Goal: Transaction & Acquisition: Purchase product/service

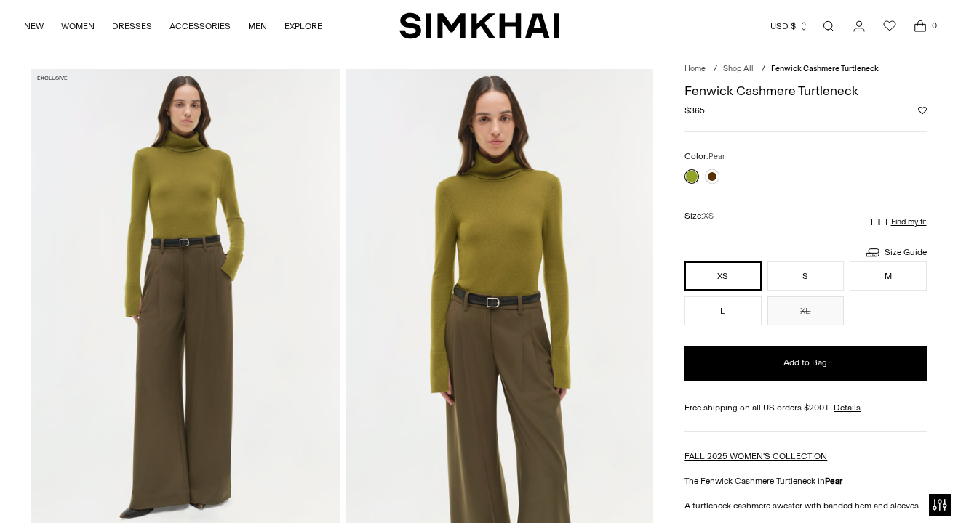
scroll to position [36, 0]
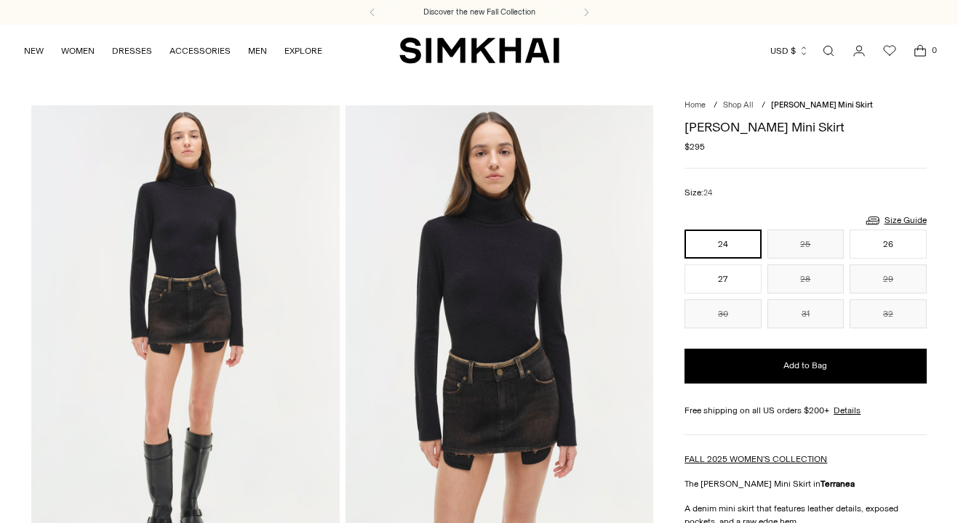
scroll to position [309, 0]
